Goal: Find specific page/section: Find specific page/section

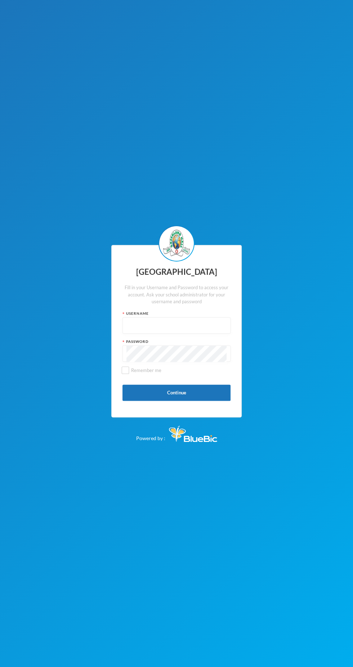
click at [198, 324] on input "text" at bounding box center [176, 325] width 100 height 16
type input "Glh25cs01"
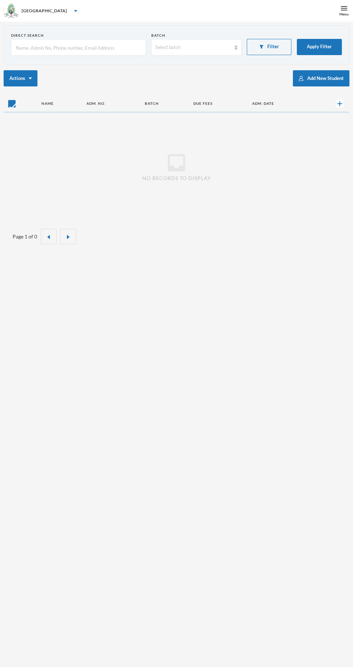
checkbox input "false"
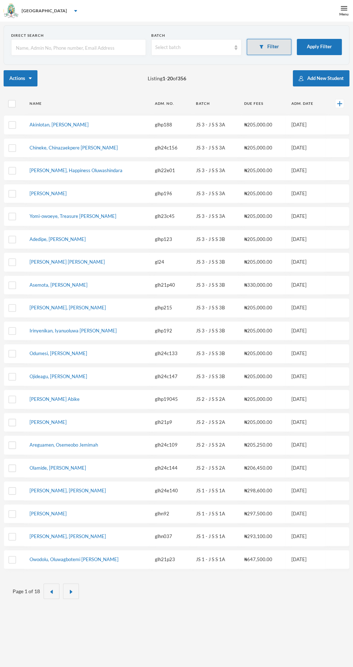
click at [261, 46] on img "button" at bounding box center [261, 47] width 4 height 4
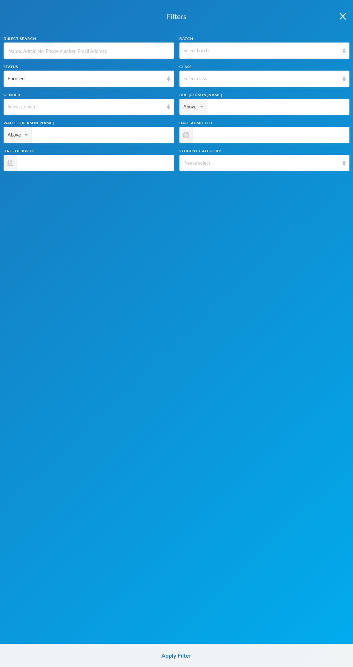
click at [140, 52] on input "text" at bounding box center [89, 51] width 162 height 16
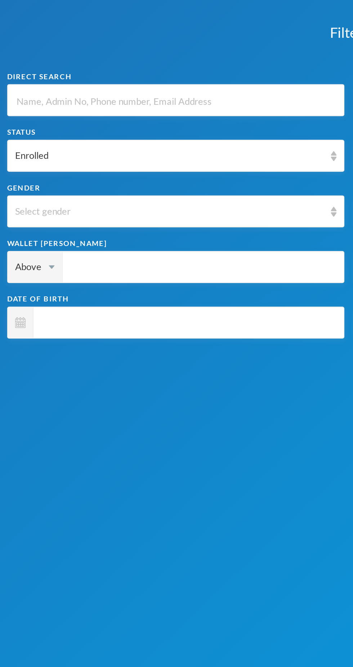
click at [115, 48] on input "text" at bounding box center [89, 51] width 162 height 16
type input "O"
type input "Ow"
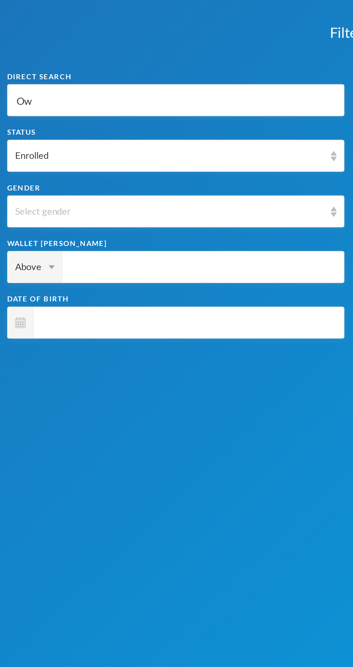
type input "Owo"
type input "Owoe"
type input "Owoey"
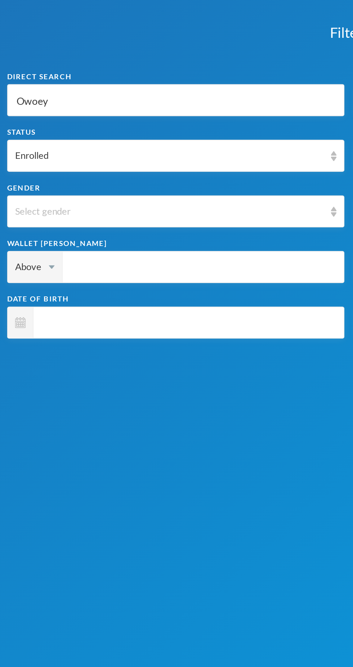
type input "Owoey"
type input "Owoeye"
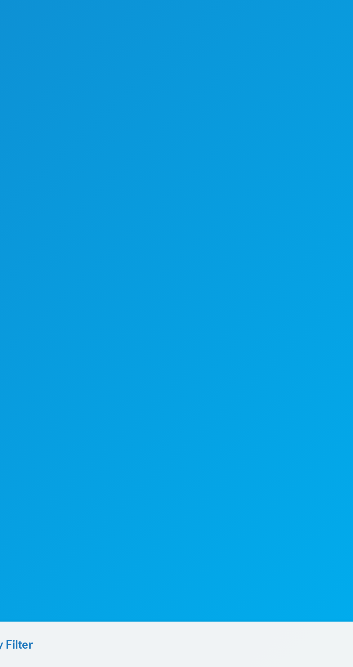
scroll to position [22, 0]
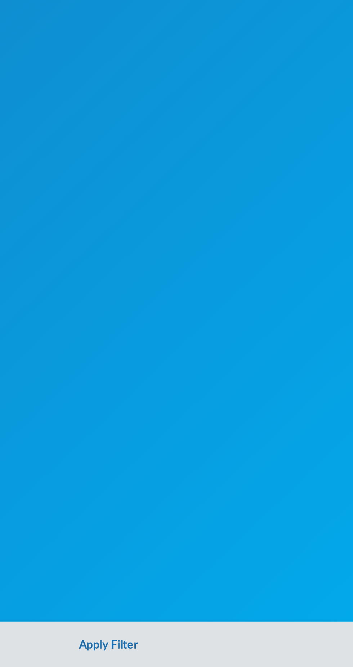
type input "Owoeye"
click at [180, 656] on button "Apply Filter" at bounding box center [176, 654] width 353 height 23
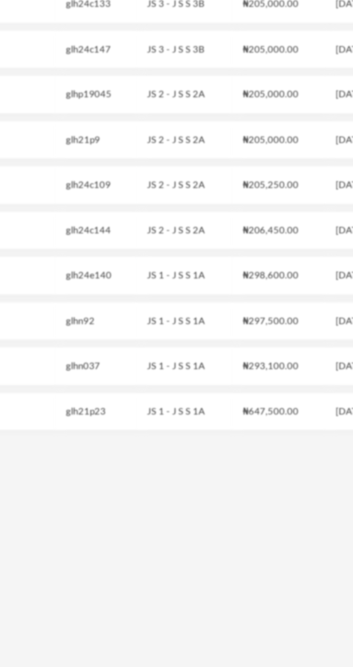
scroll to position [0, 0]
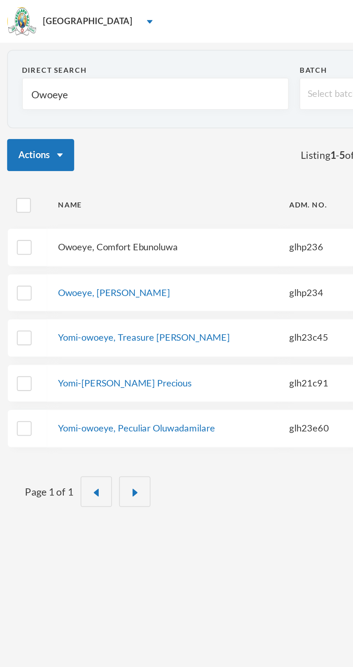
click at [77, 127] on link "Owoeye, Comfort Ebunoluwa" at bounding box center [59, 125] width 60 height 6
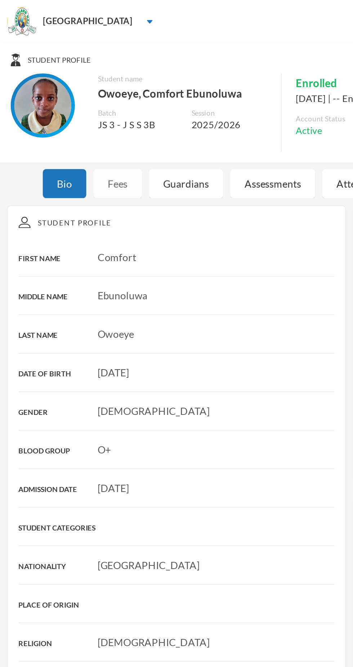
click at [62, 91] on div "Fees" at bounding box center [59, 92] width 24 height 15
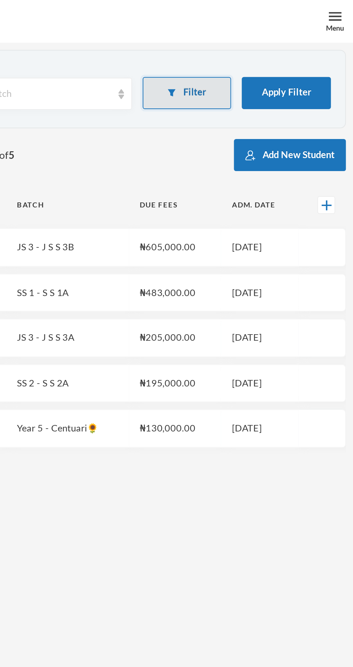
click at [265, 52] on button "Filter" at bounding box center [269, 47] width 45 height 16
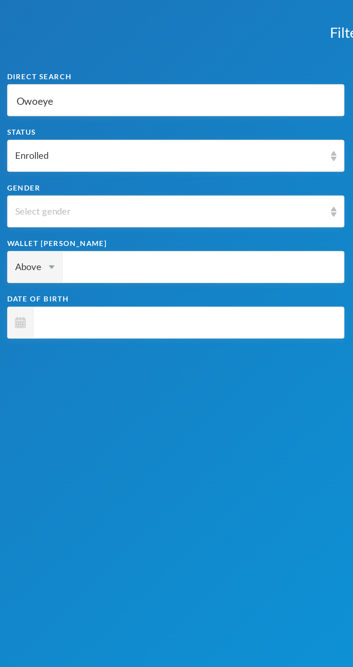
click at [63, 52] on input "Owoeye" at bounding box center [89, 51] width 162 height 16
type input "Owoey"
type input "Owoe"
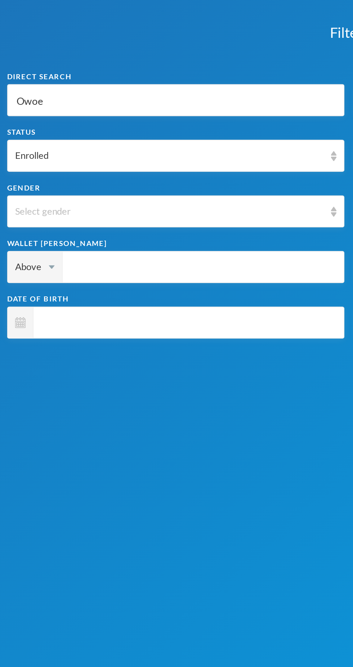
type input "Owo"
type input "Ow"
type input "O"
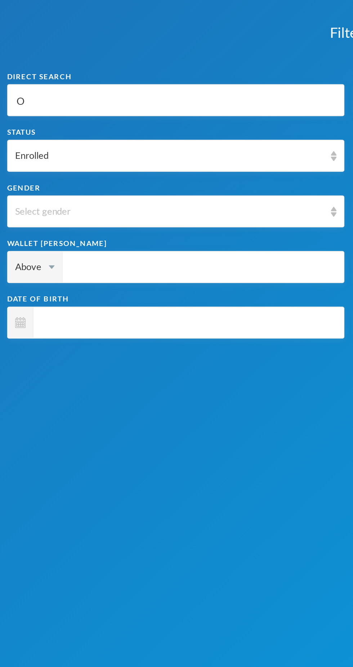
type input "O"
type input "A"
type input "As"
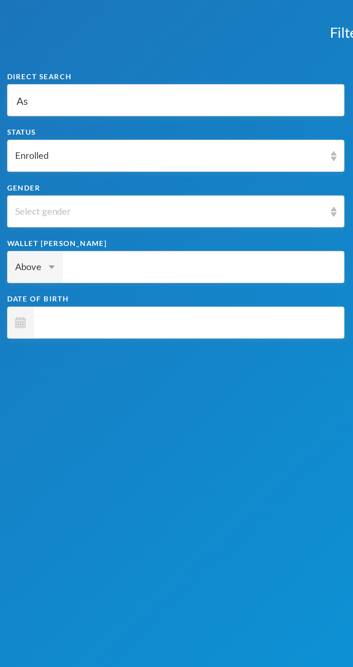
type input "Ase"
type input "Asem"
type input "Asemo"
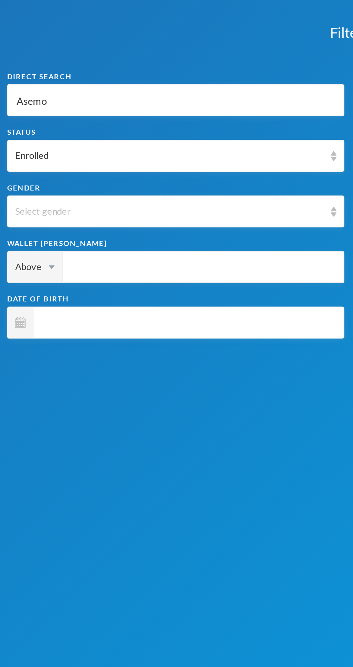
type input "Asemo"
type input "Asemot"
type input "Asemota"
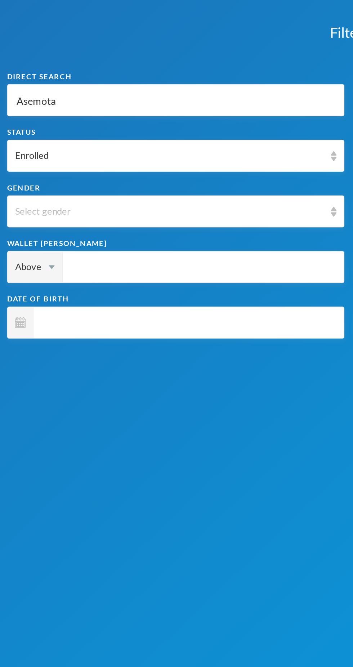
type input "Asemota"
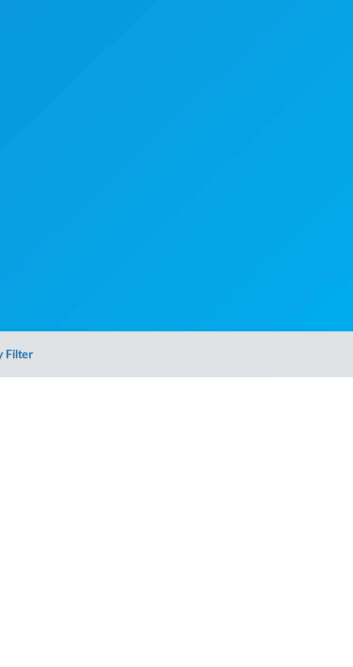
click at [190, 649] on button "Apply Filter" at bounding box center [176, 654] width 353 height 23
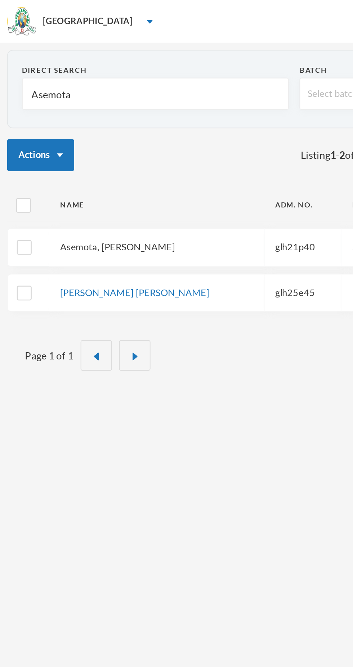
click at [84, 124] on link "Asemota, [PERSON_NAME]" at bounding box center [59, 125] width 58 height 6
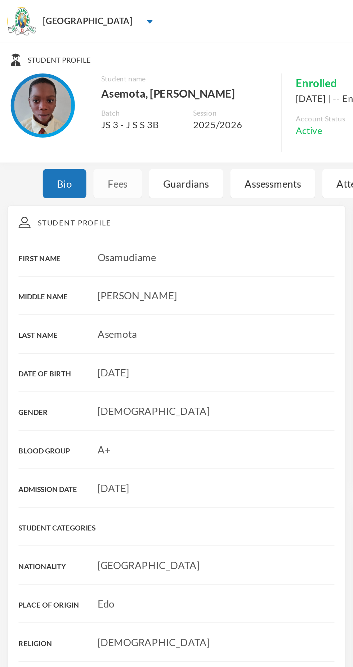
click at [56, 95] on div "Fees" at bounding box center [59, 92] width 24 height 15
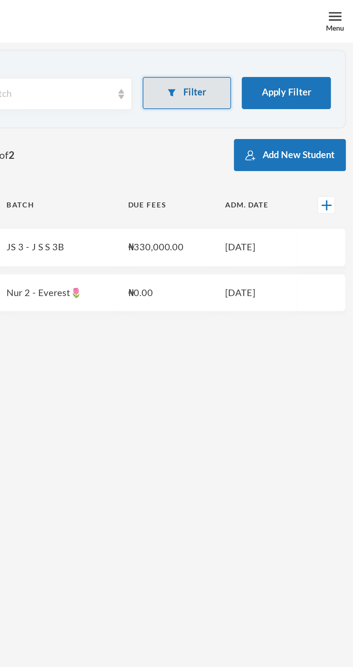
click at [274, 41] on button "Filter" at bounding box center [269, 47] width 45 height 16
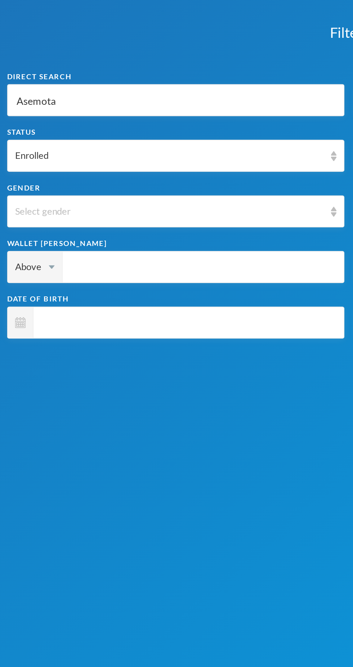
click at [76, 48] on input "Asemota" at bounding box center [89, 51] width 162 height 16
type input "Asemot"
type input "Asemo"
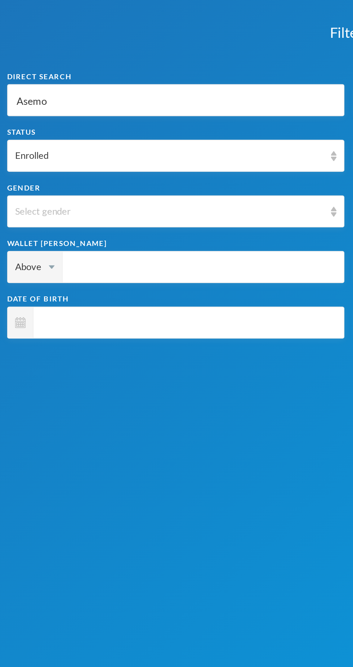
type input "Asem"
type input "Ase"
type input "As"
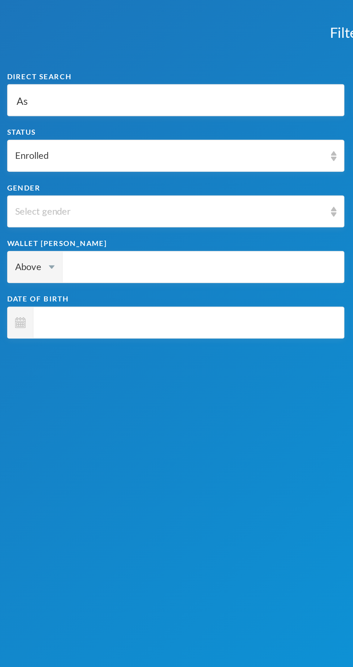
type input "As"
type input "A"
type input "O"
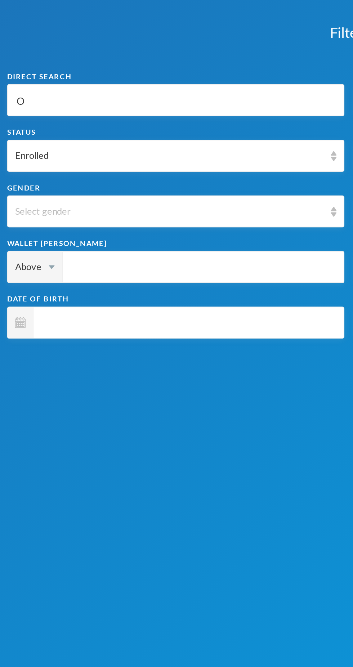
type input "O"
click at [94, 334] on div "Filters Direct Search O Batch Select batch Status Enrolled Class Select class G…" at bounding box center [176, 333] width 353 height 667
